Goal: Check status: Check status

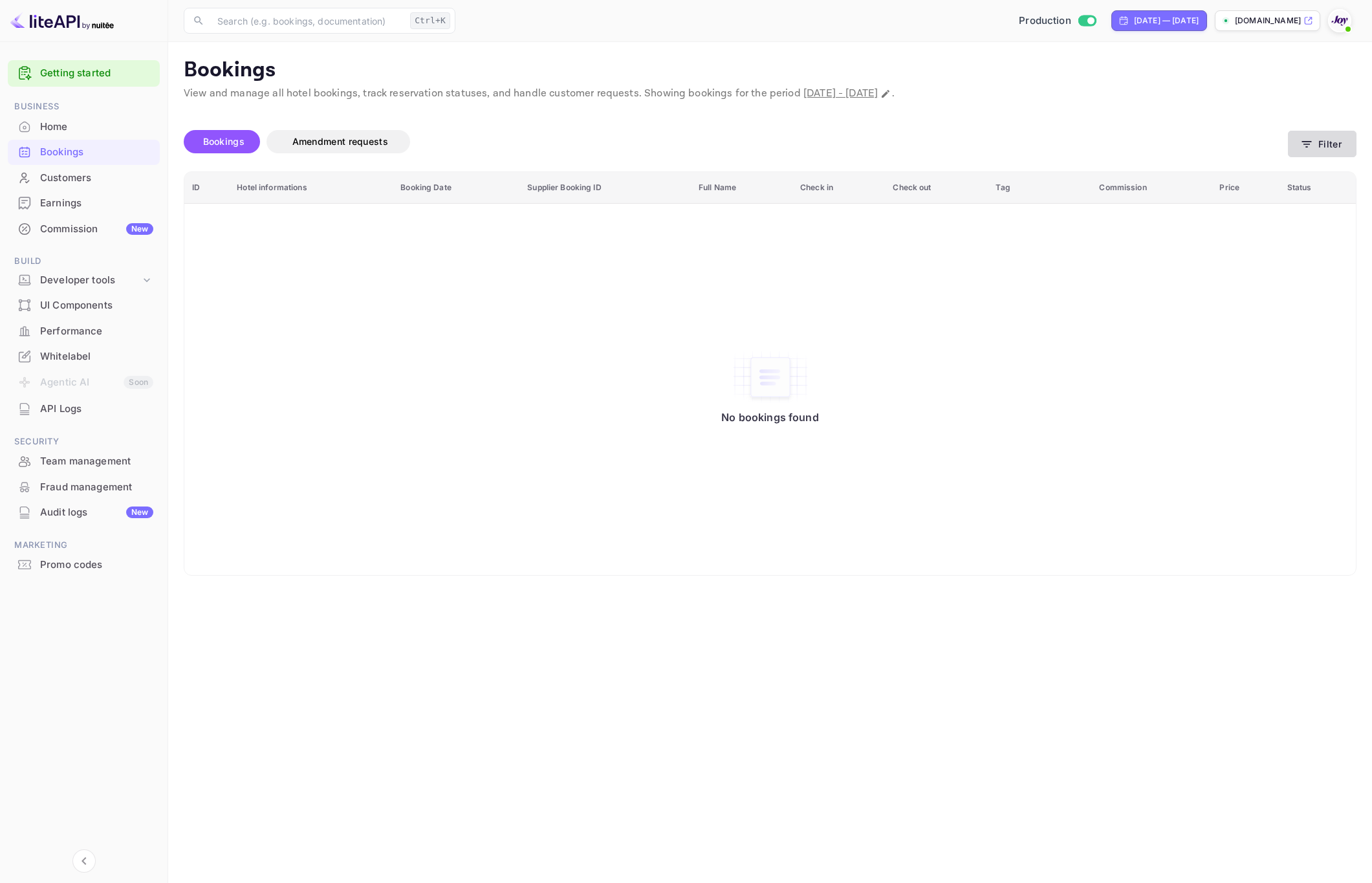
click at [1325, 150] on button "Filter" at bounding box center [1322, 143] width 68 height 26
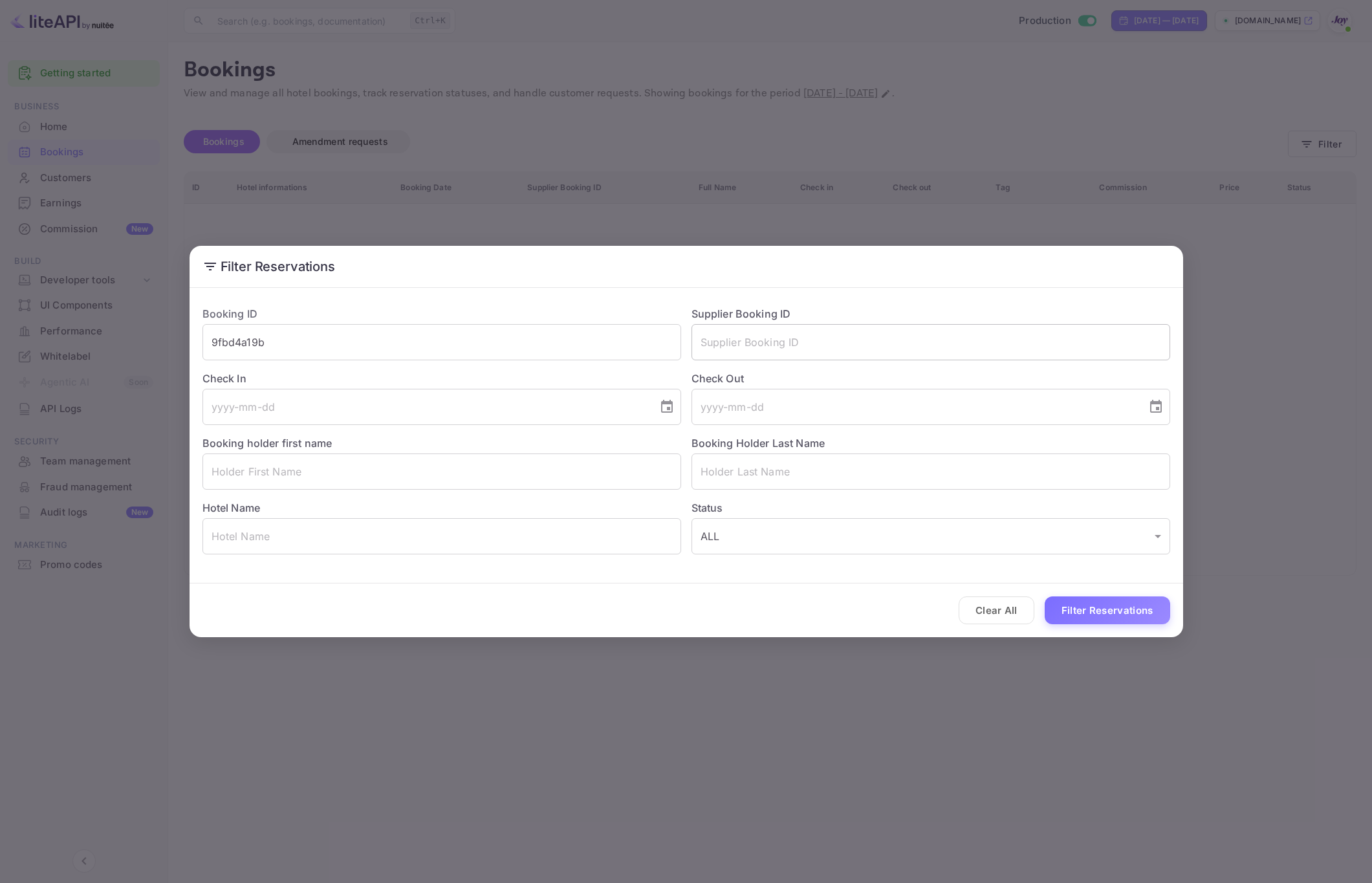
click at [792, 344] on input "text" at bounding box center [930, 342] width 478 height 37
click at [455, 350] on input "9fbd4a19b" at bounding box center [442, 342] width 478 height 37
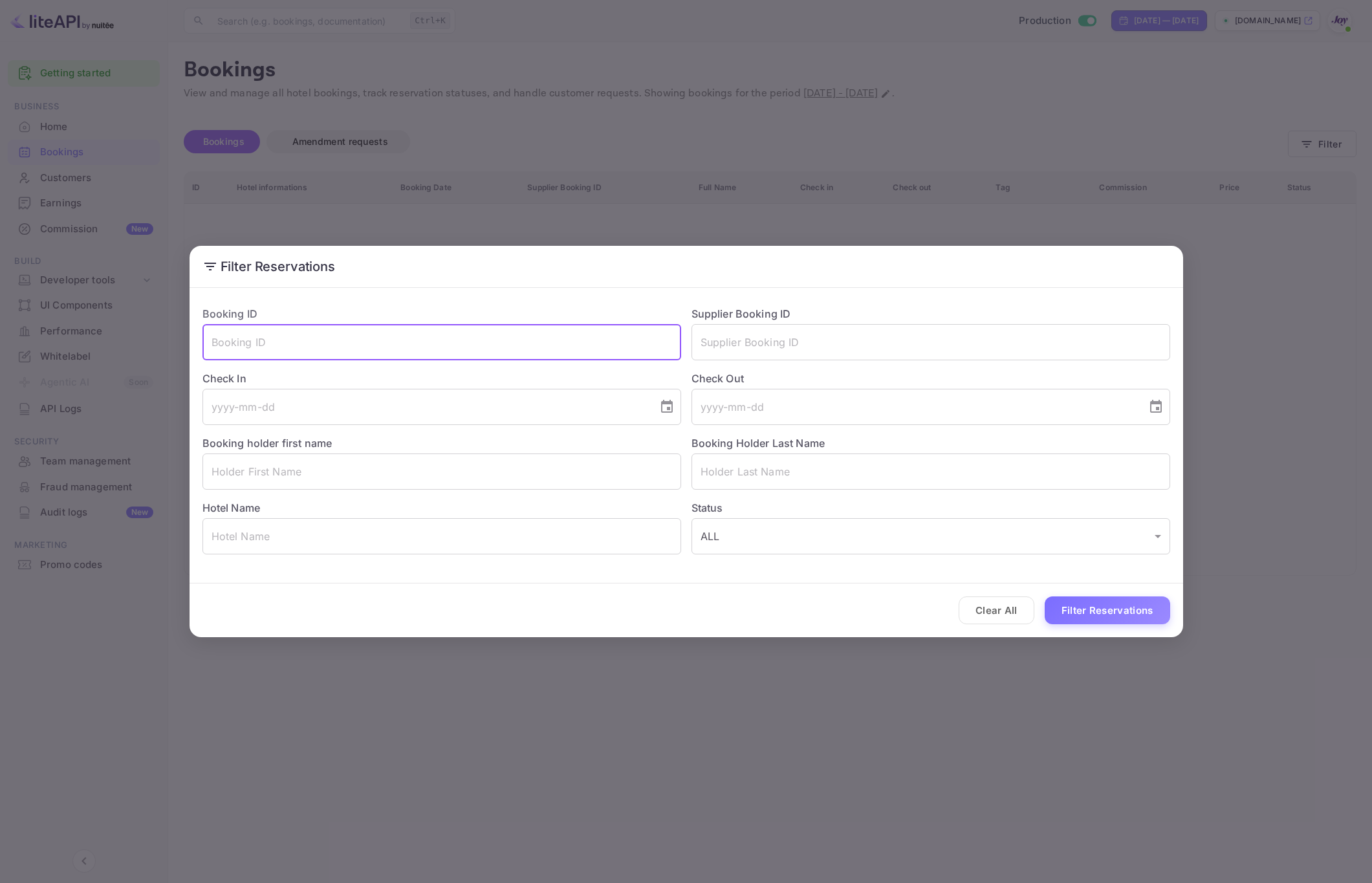
click at [455, 350] on input "text" at bounding box center [442, 342] width 478 height 37
click at [291, 342] on input "text" at bounding box center [442, 342] width 478 height 37
paste input "8504082"
type input "8504082"
click at [1124, 611] on button "Filter Reservations" at bounding box center [1106, 610] width 125 height 27
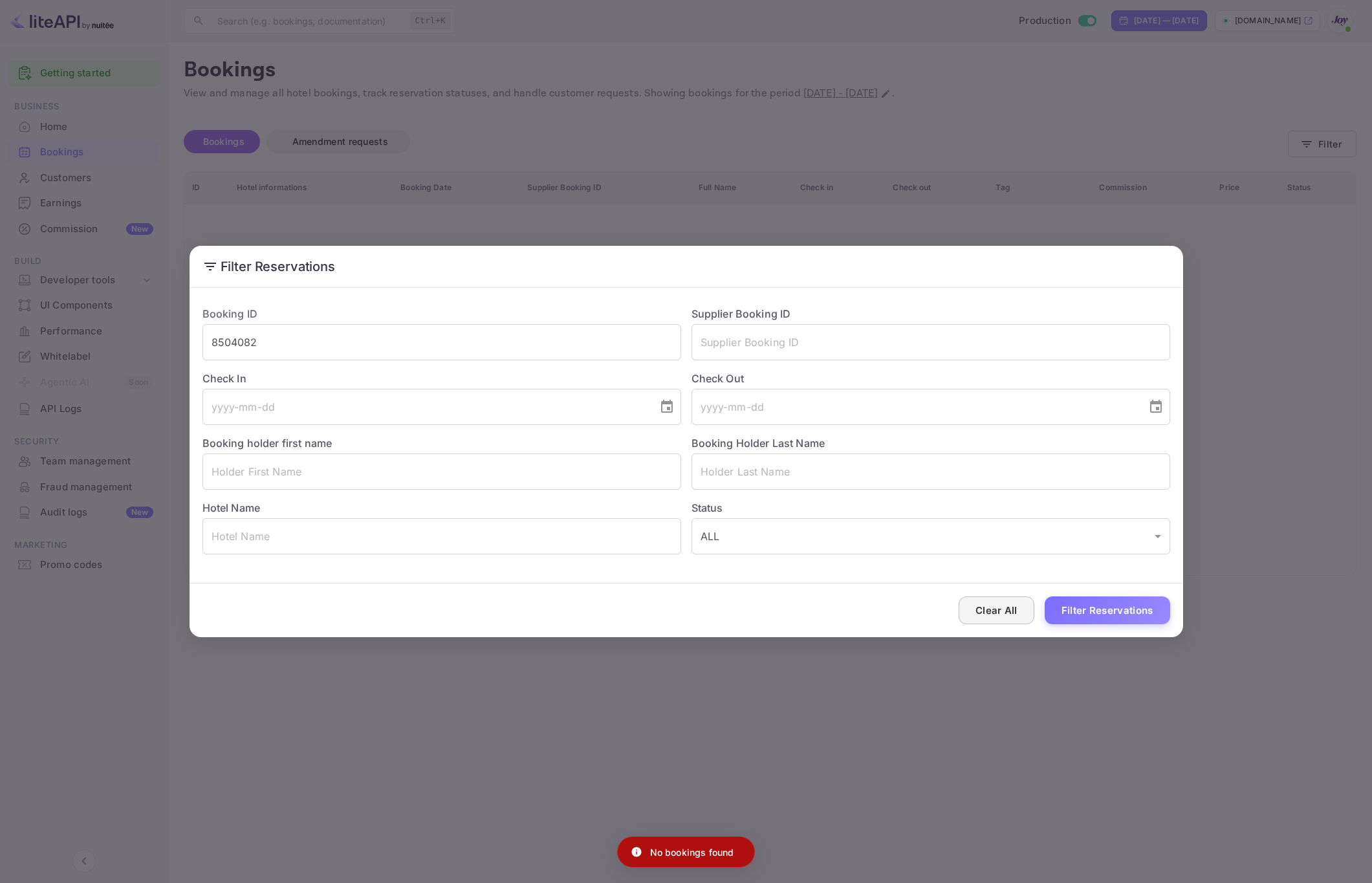
click at [1004, 614] on button "Clear All" at bounding box center [996, 610] width 76 height 27
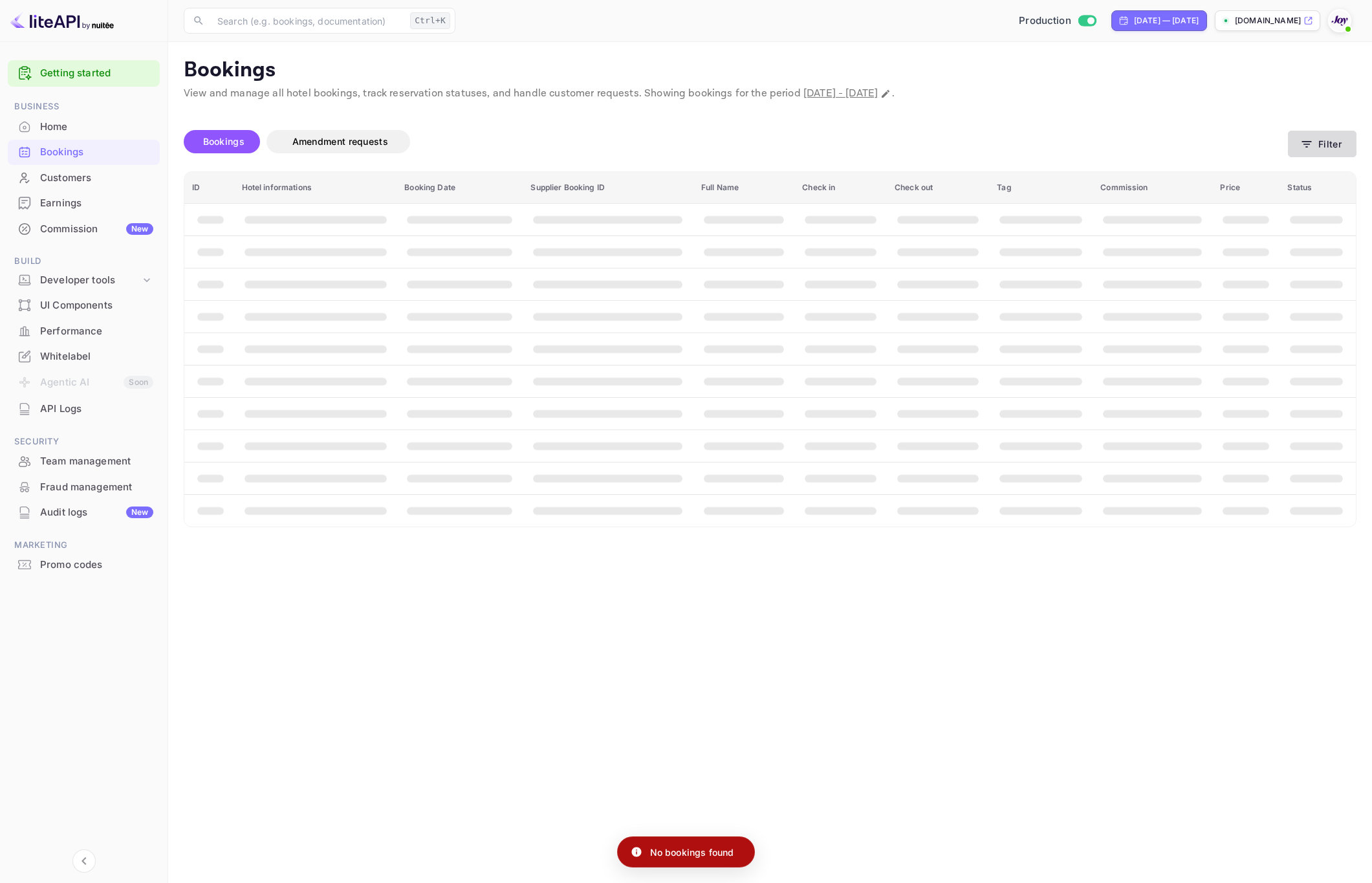
click at [1325, 134] on button "Filter" at bounding box center [1322, 143] width 68 height 26
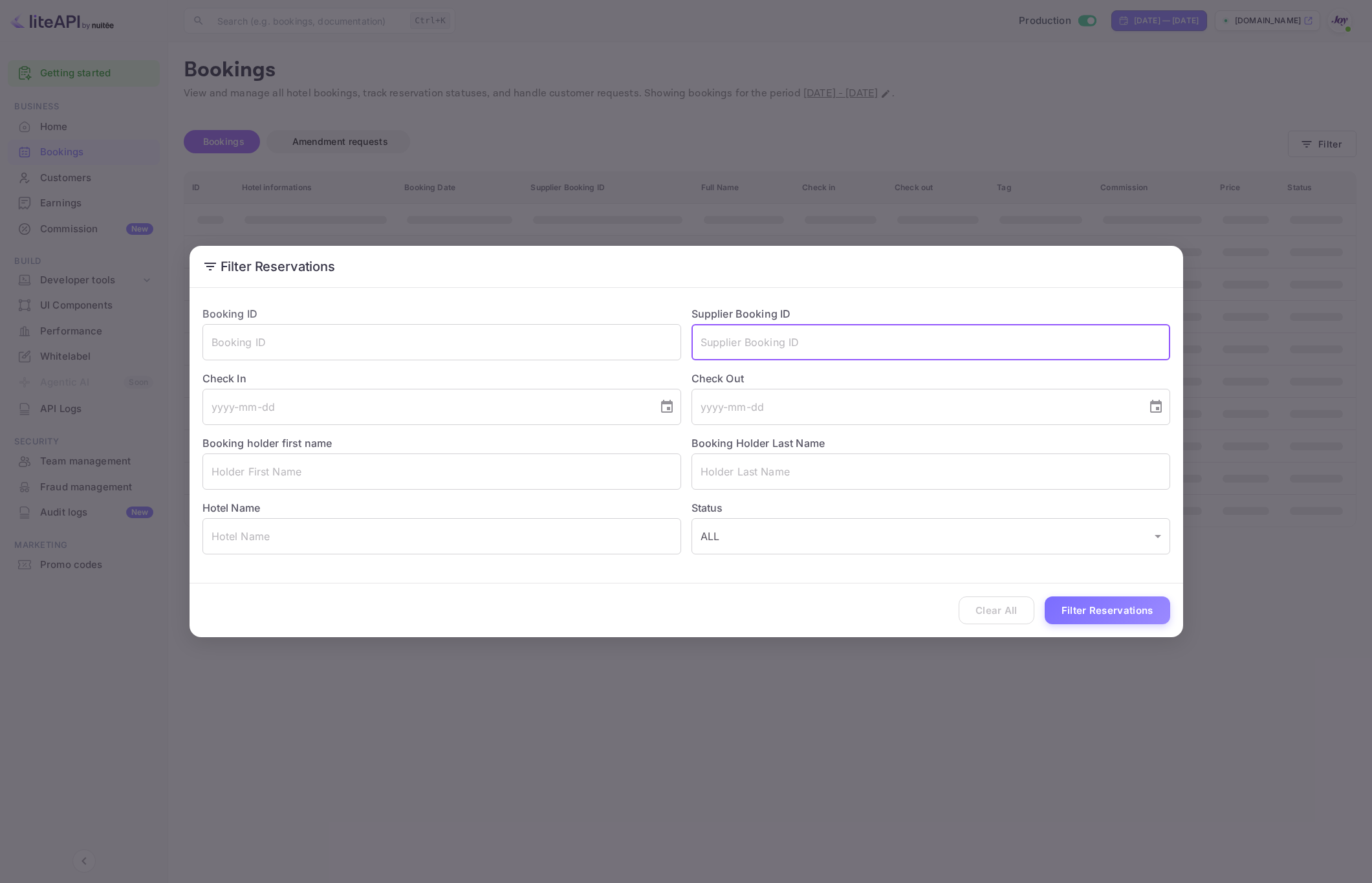
click at [755, 339] on input "text" at bounding box center [930, 342] width 478 height 37
paste input "8504082"
type input "8504082"
click at [1102, 610] on button "Filter Reservations" at bounding box center [1106, 610] width 125 height 27
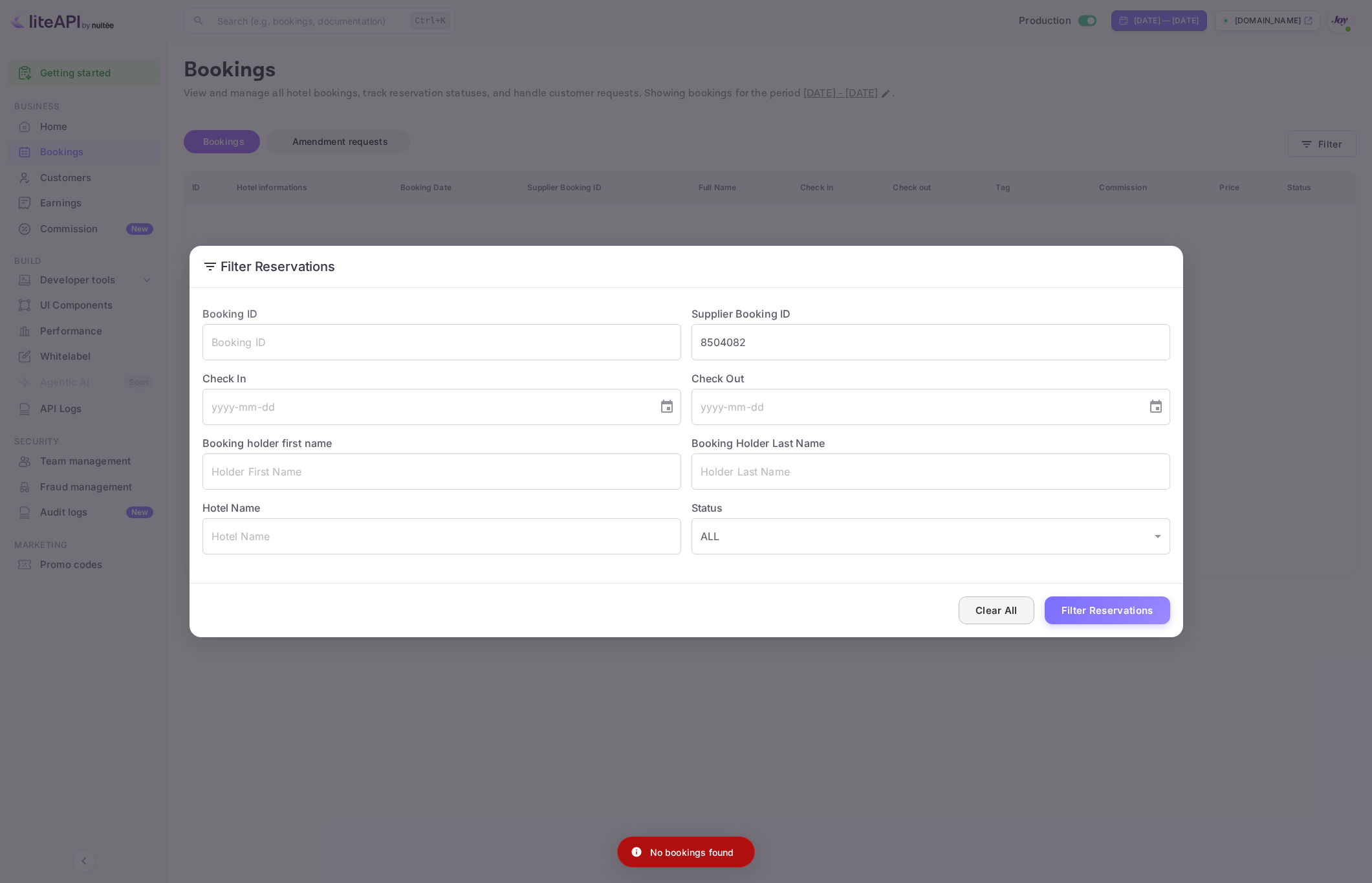
click at [1020, 612] on button "Clear All" at bounding box center [996, 610] width 76 height 27
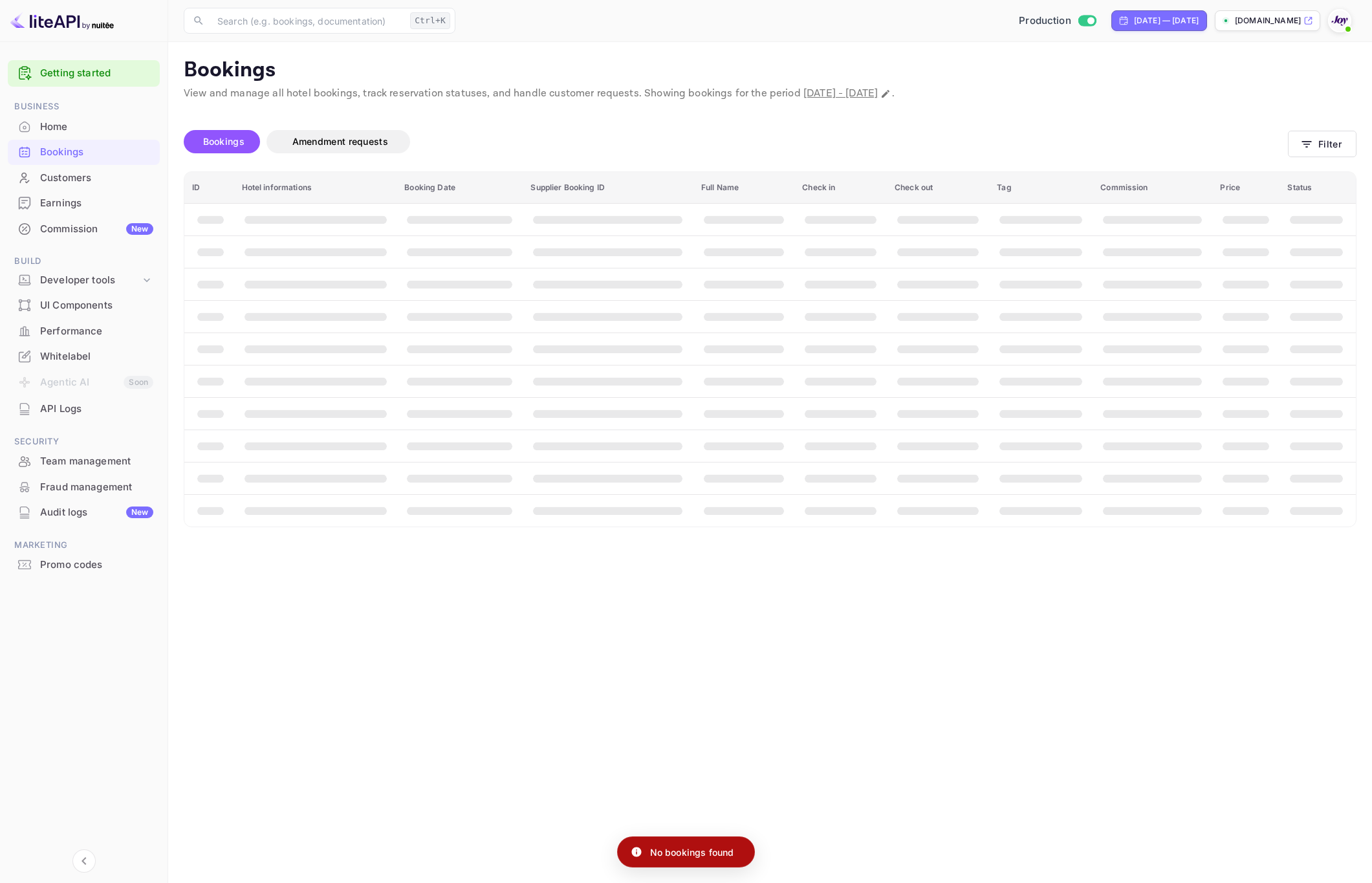
click at [836, 678] on main "Bookings View and manage all hotel bookings, track reservation statuses, and ha…" at bounding box center [770, 462] width 1203 height 841
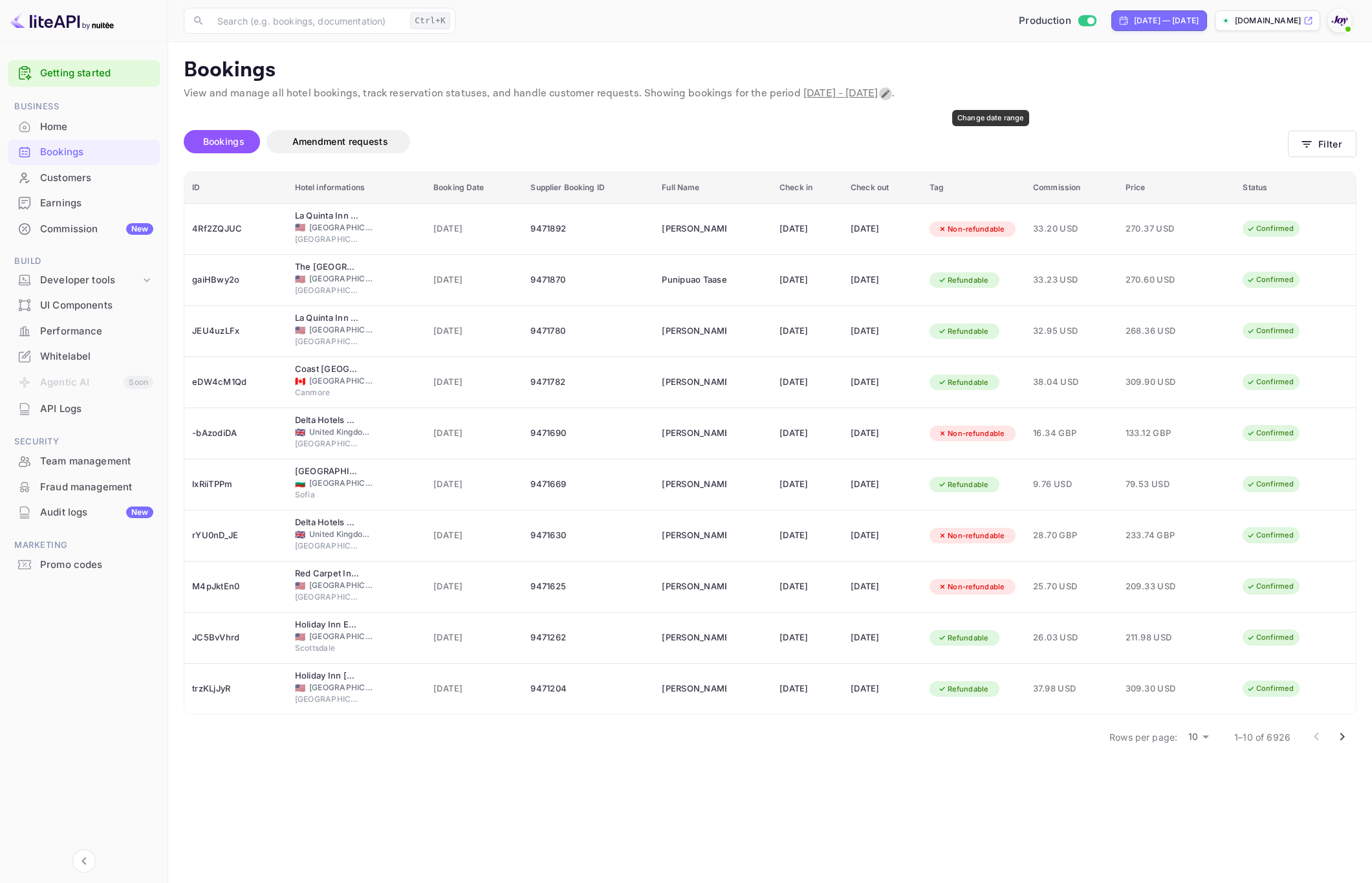
click at [891, 94] on icon "Change date range" at bounding box center [885, 93] width 10 height 10
select select "7"
select select "2025"
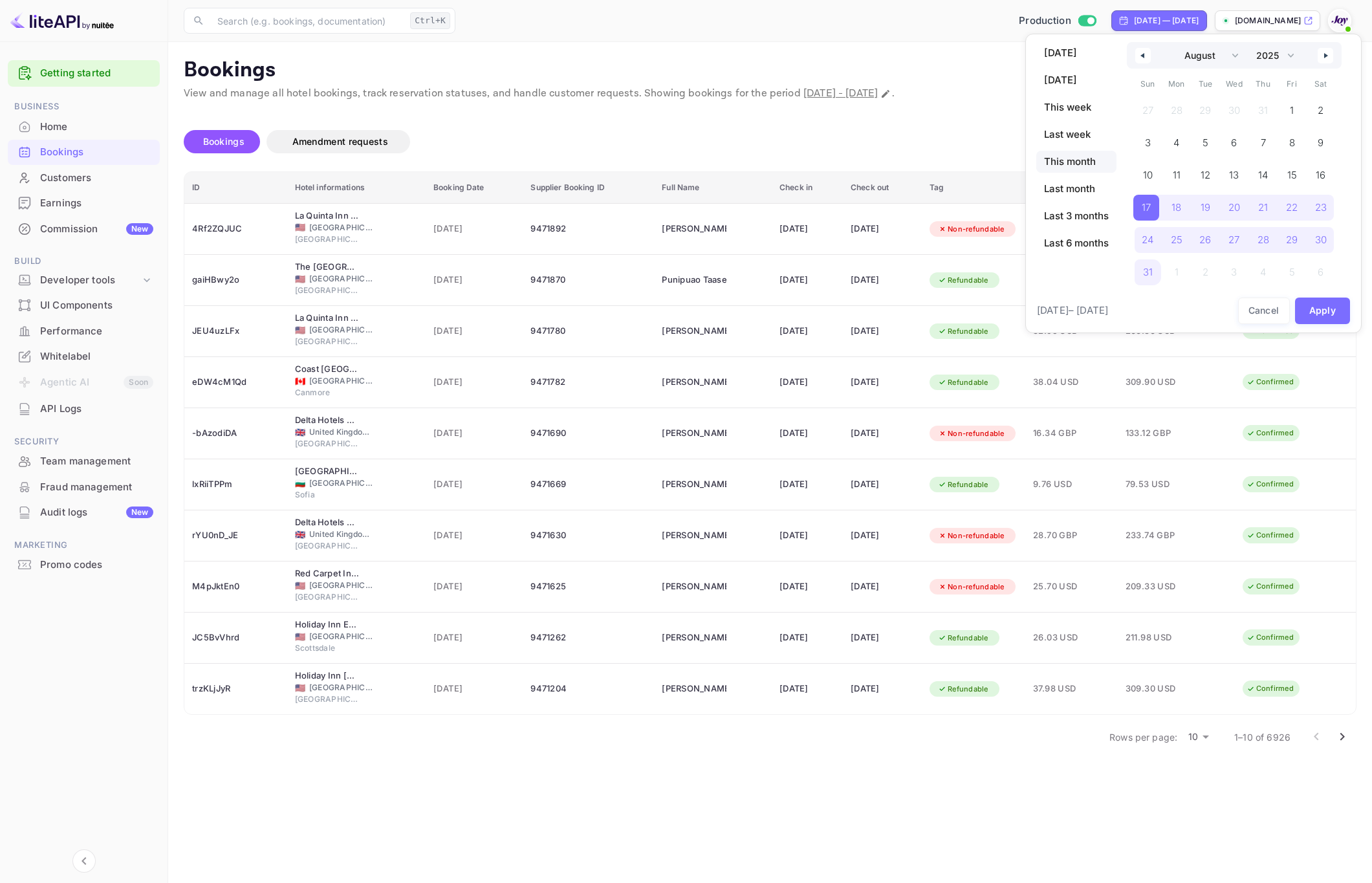
click at [1075, 167] on span "This month" at bounding box center [1076, 162] width 80 height 22
select select "8"
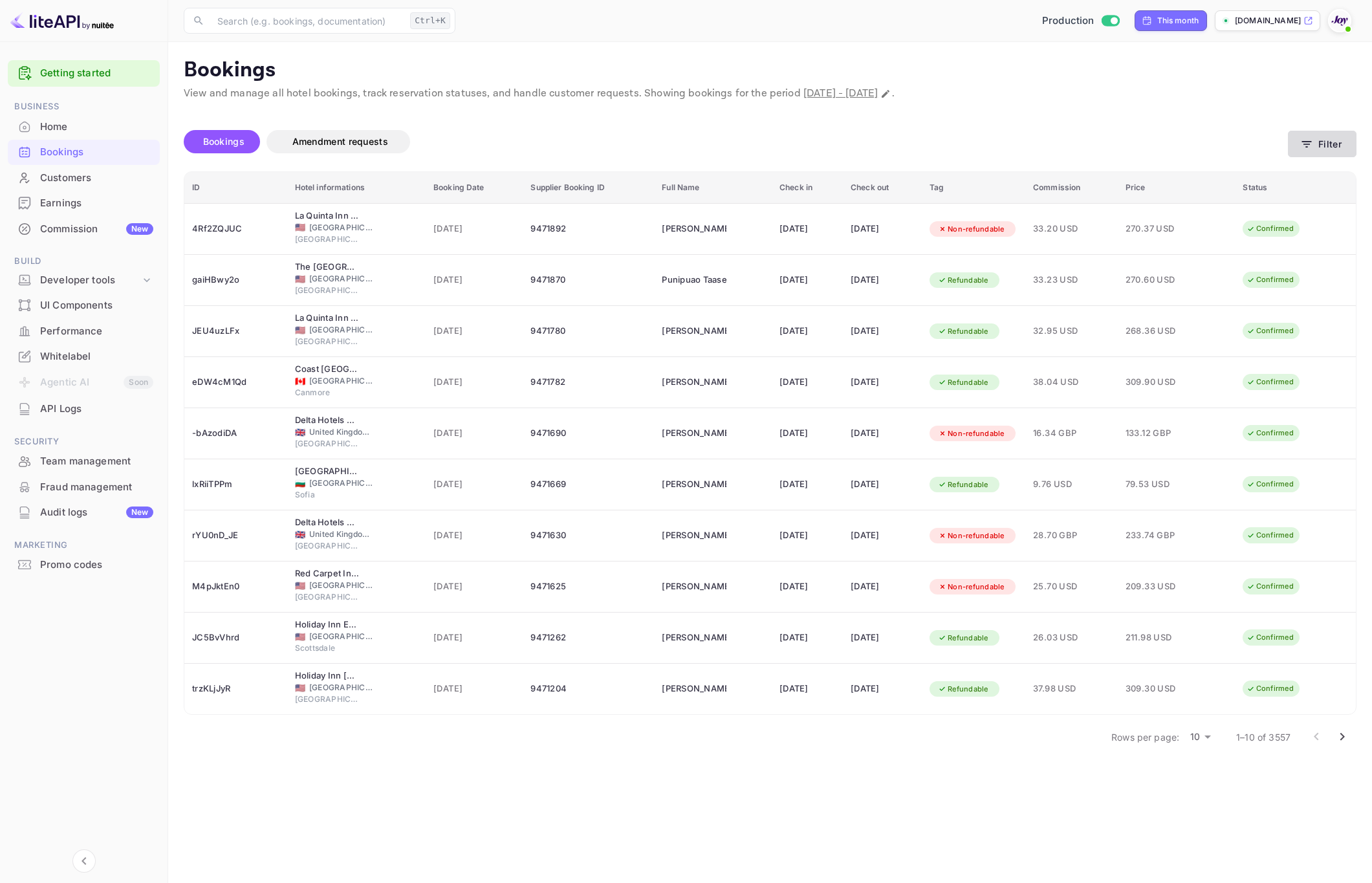
click at [1308, 152] on button "Filter" at bounding box center [1322, 143] width 68 height 26
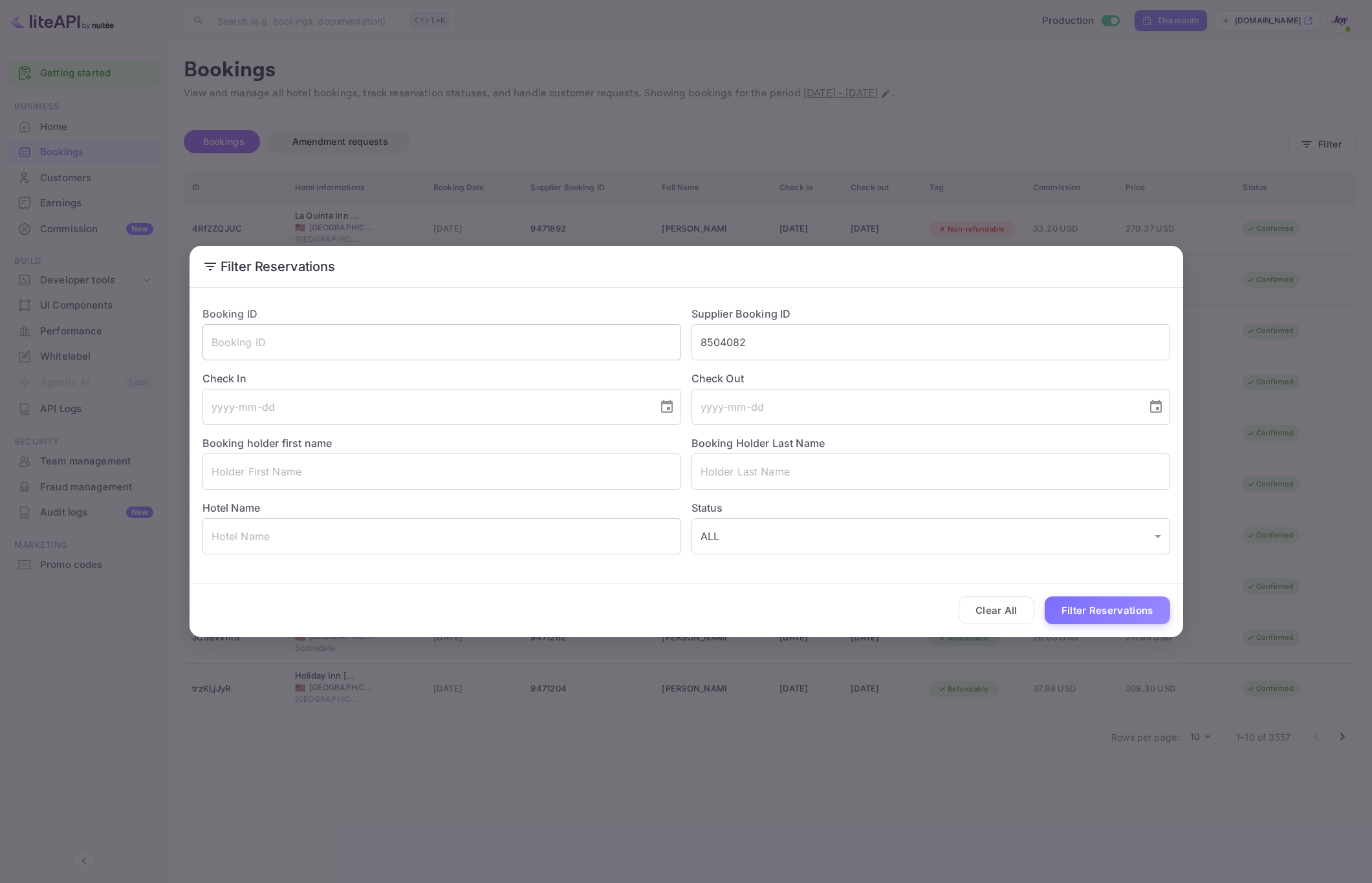
click at [467, 329] on input "text" at bounding box center [442, 342] width 478 height 37
paste input "8504082"
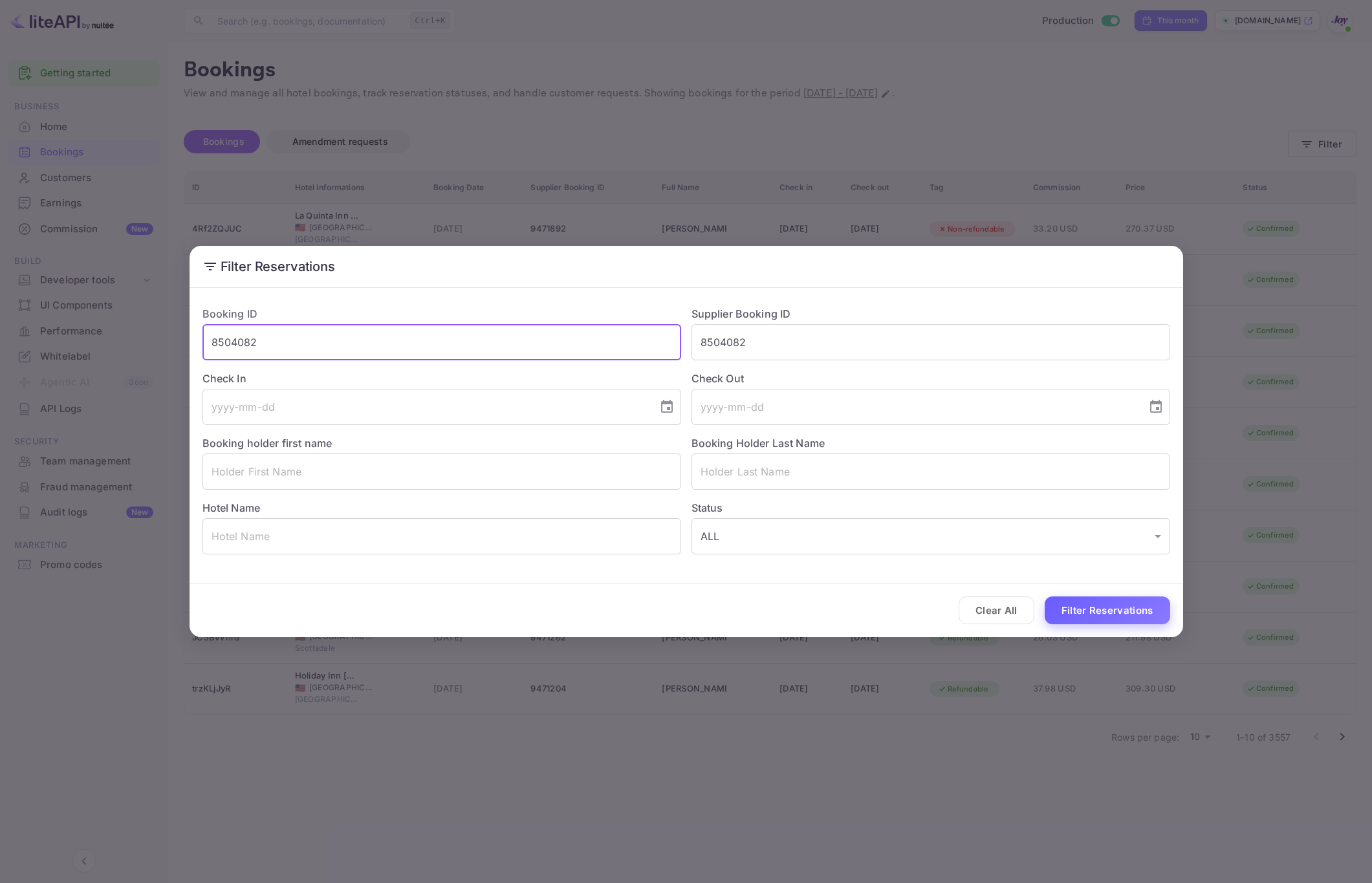
type input "8504082"
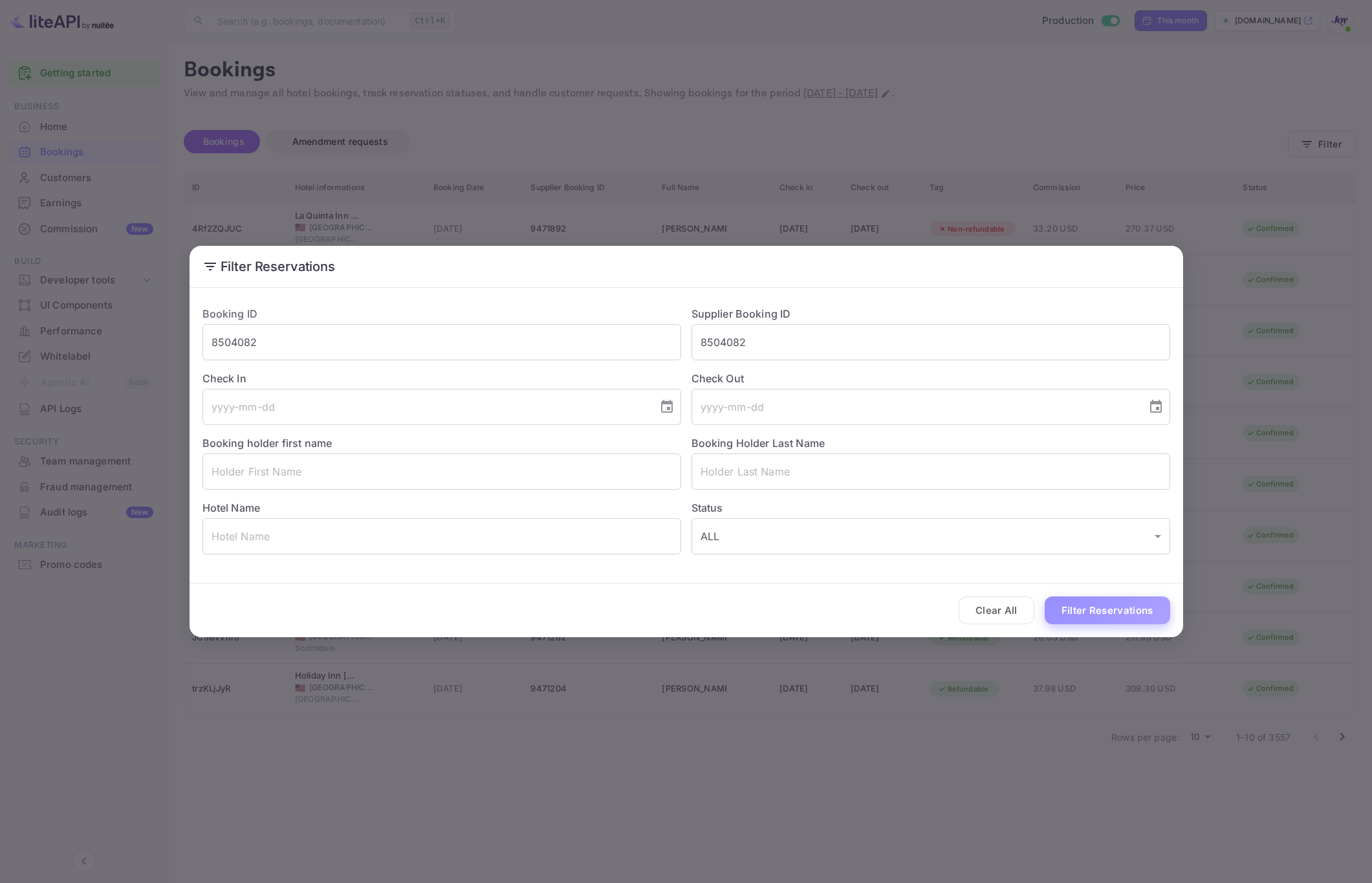
click at [1062, 600] on button "Filter Reservations" at bounding box center [1106, 610] width 125 height 27
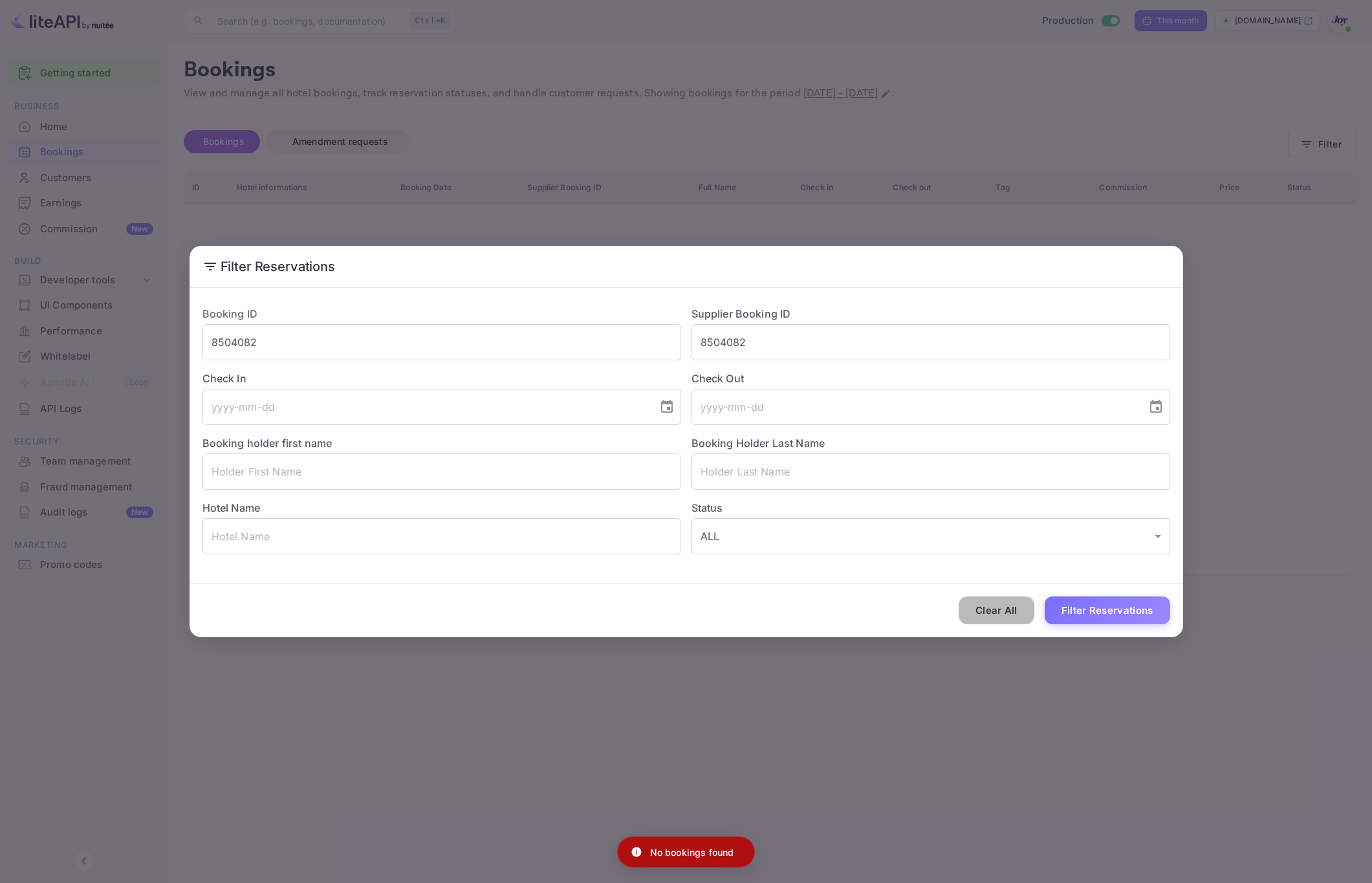
click at [992, 606] on button "Clear All" at bounding box center [996, 610] width 76 height 27
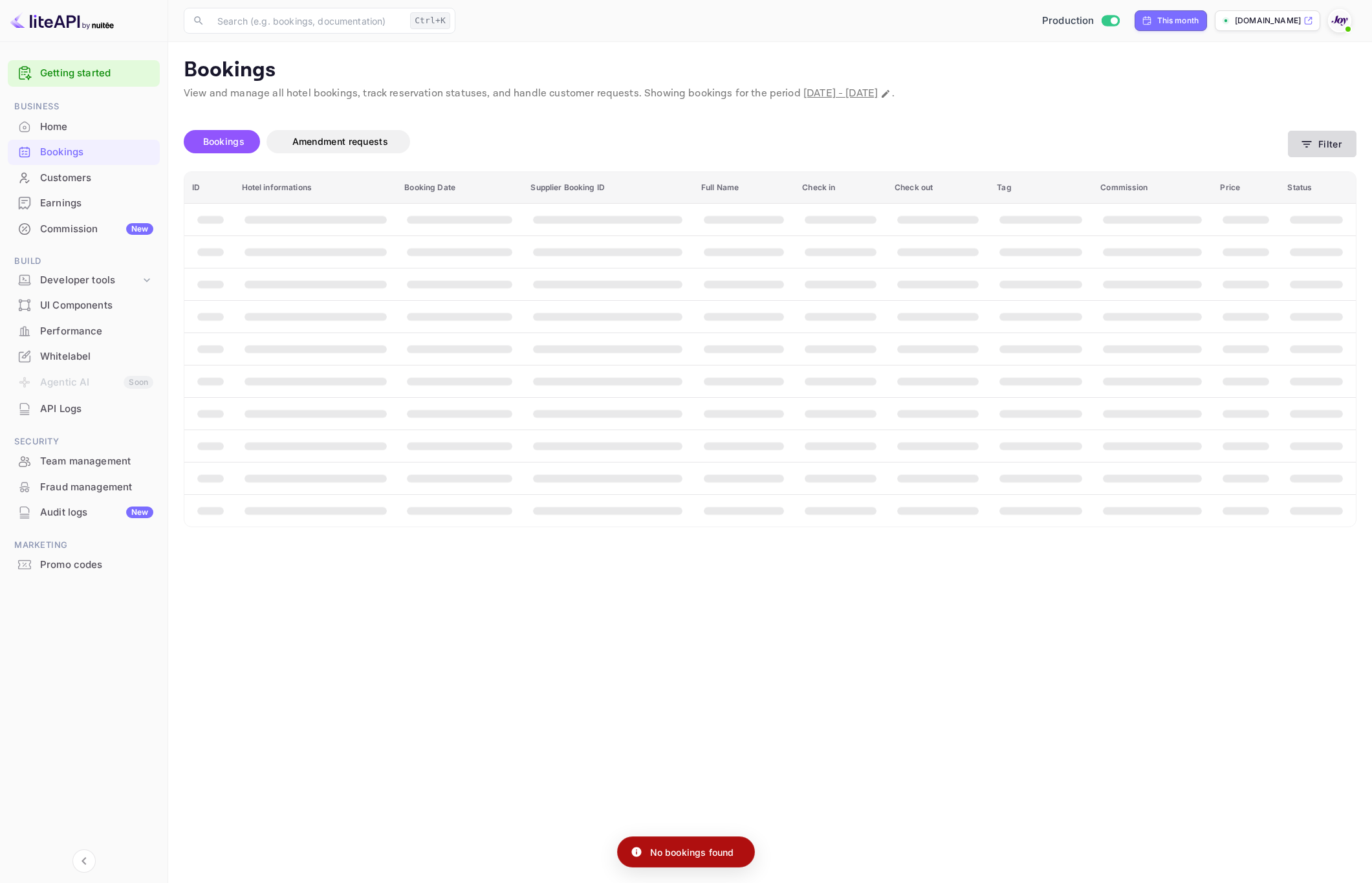
click at [1320, 150] on button "Filter" at bounding box center [1322, 143] width 68 height 26
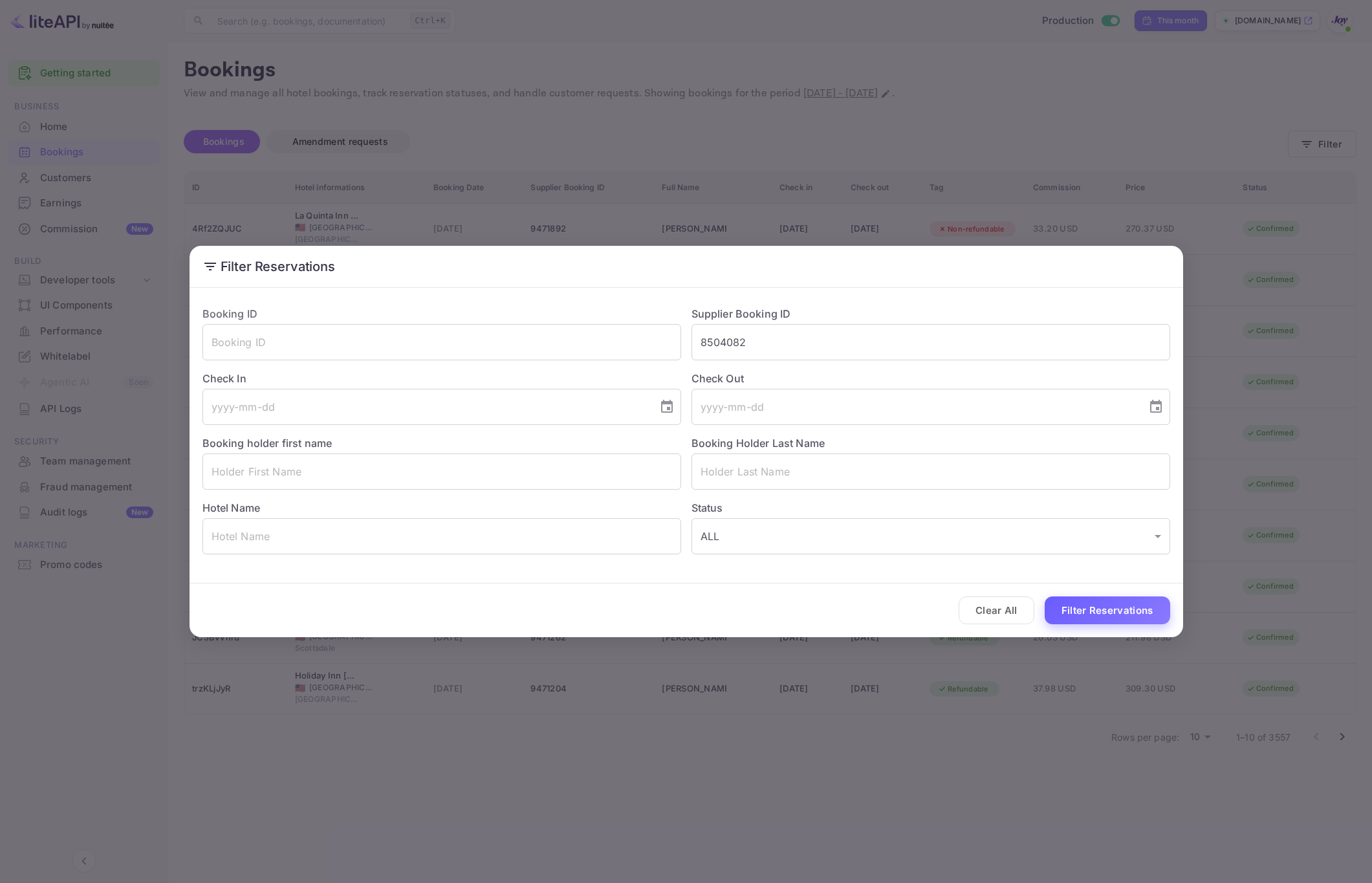
click at [1079, 621] on button "Filter Reservations" at bounding box center [1106, 610] width 125 height 27
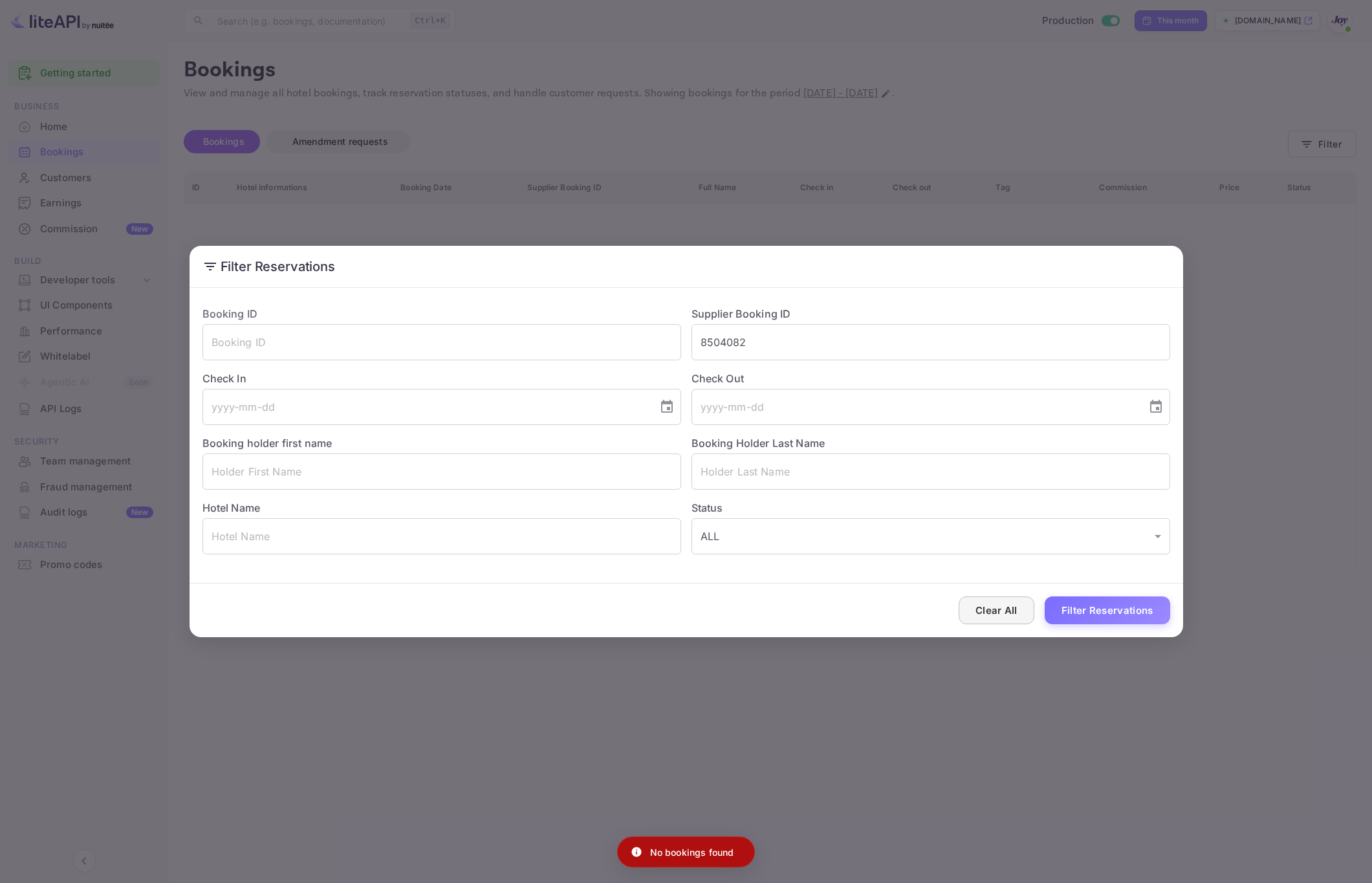
click at [1000, 614] on button "Clear All" at bounding box center [996, 610] width 76 height 27
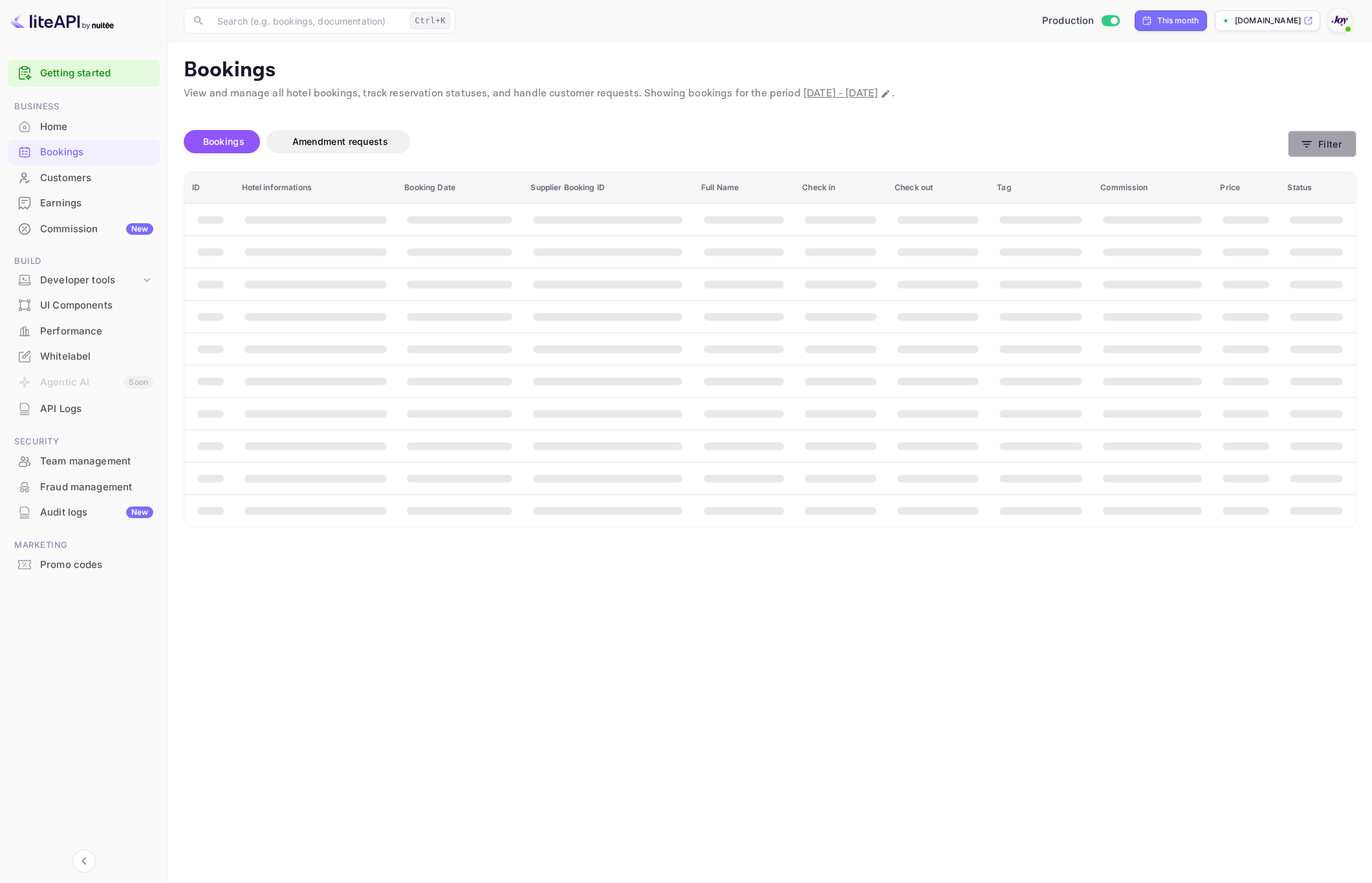
click at [1312, 142] on icon "button" at bounding box center [1306, 144] width 13 height 13
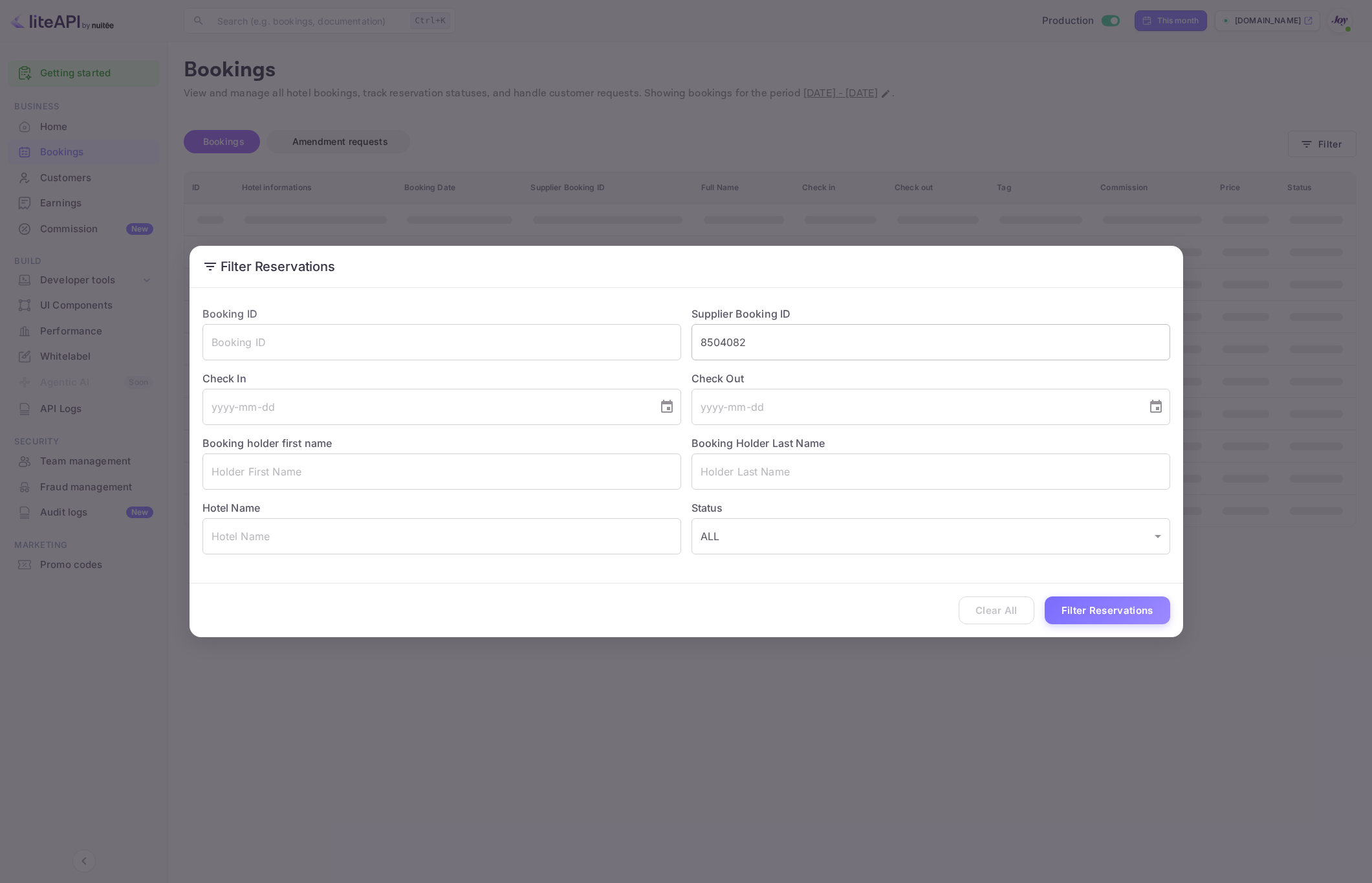
click at [794, 352] on input "8504082" at bounding box center [930, 342] width 478 height 37
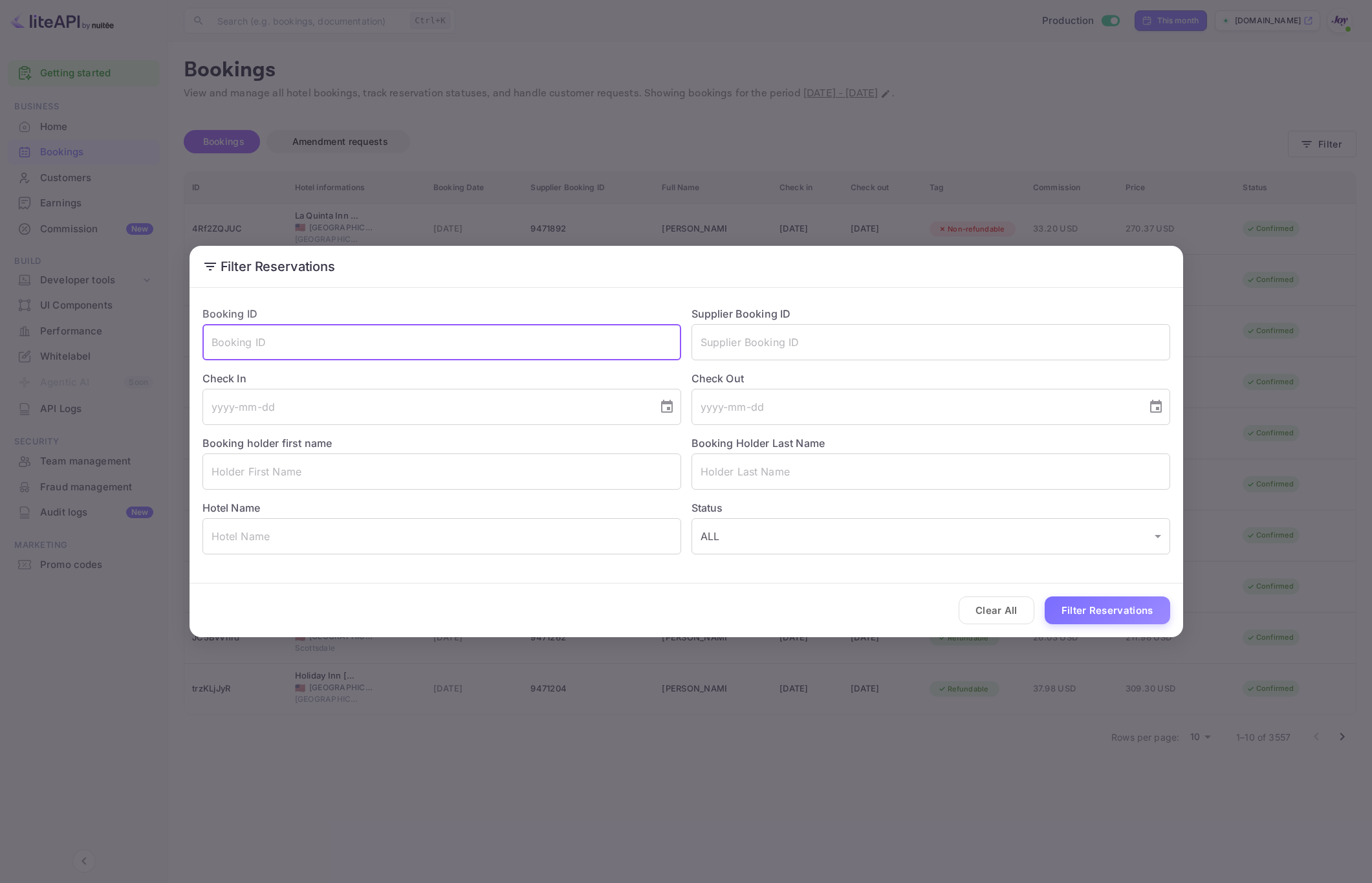
click at [482, 346] on input "text" at bounding box center [442, 342] width 478 height 37
paste input "8504082"
type input "8504082"
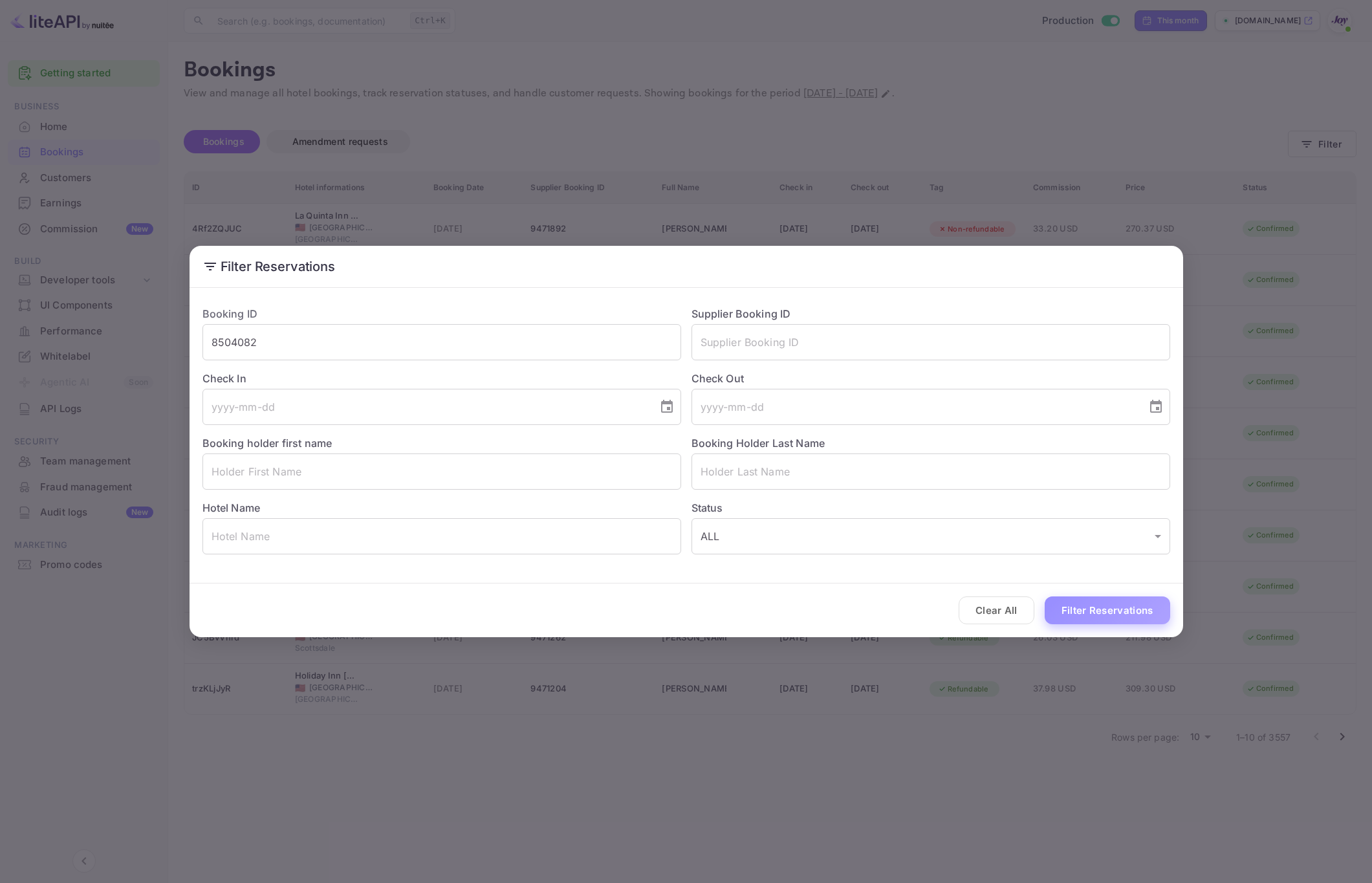
click at [1115, 622] on button "Filter Reservations" at bounding box center [1106, 610] width 125 height 27
click at [905, 781] on div "Filter Reservations Booking ID 8504082 ​ Supplier Booking ID ​ Check In ​ Check…" at bounding box center [686, 441] width 1372 height 883
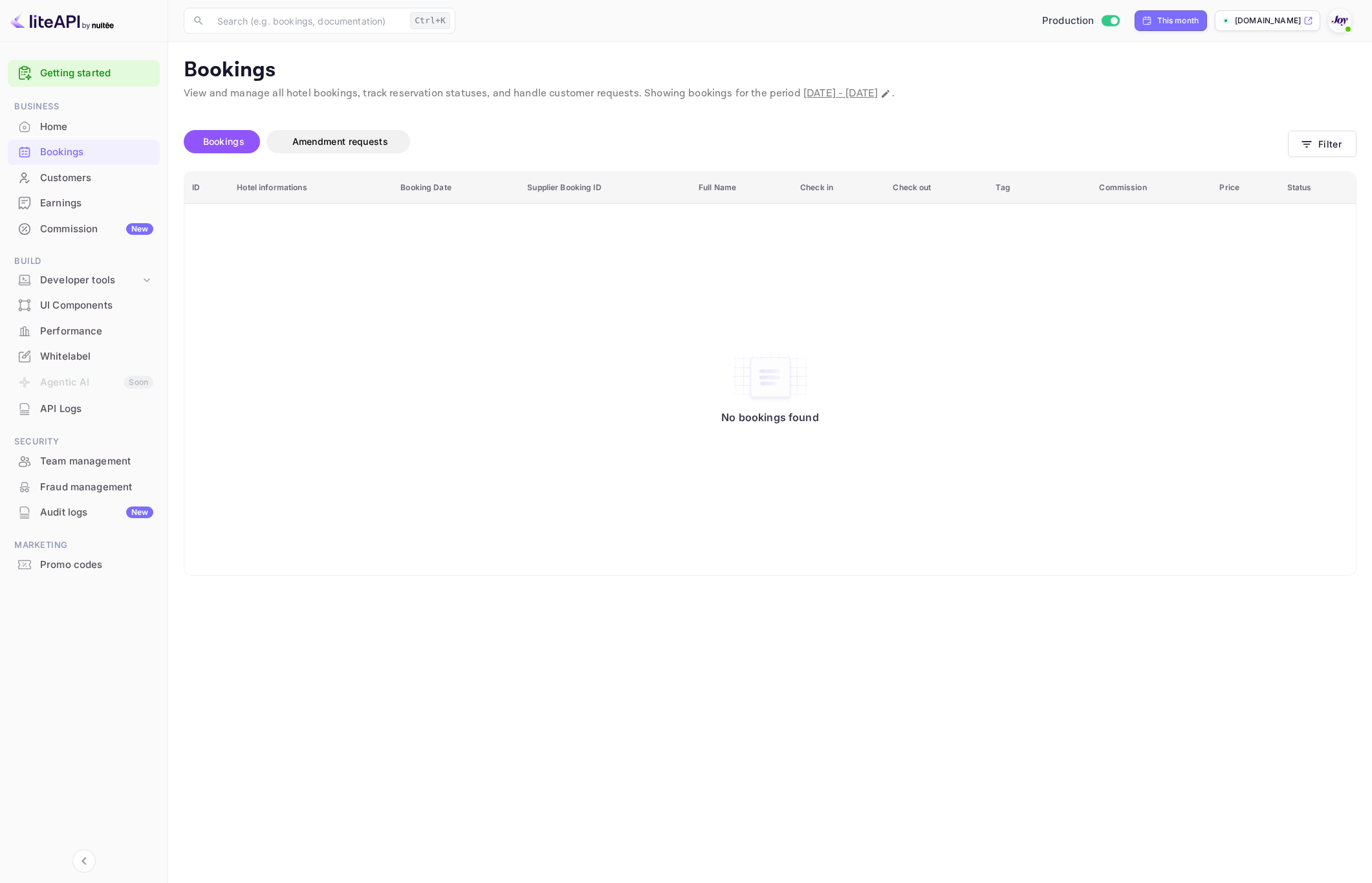
click at [629, 698] on main "Bookings View and manage all hotel bookings, track reservation statuses, and ha…" at bounding box center [770, 462] width 1203 height 841
